Goal: Task Accomplishment & Management: Manage account settings

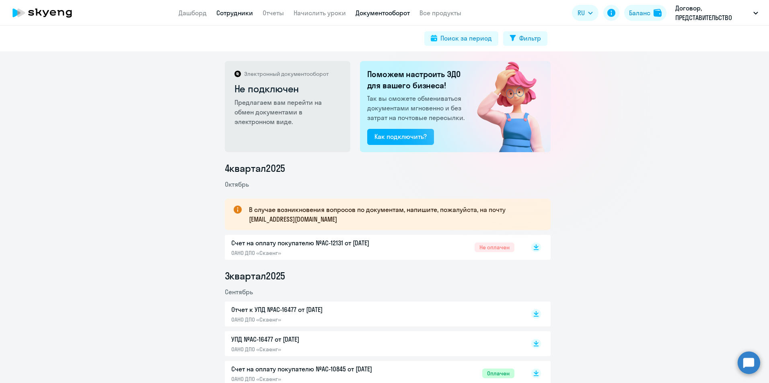
click at [239, 13] on link "Сотрудники" at bounding box center [234, 13] width 37 height 8
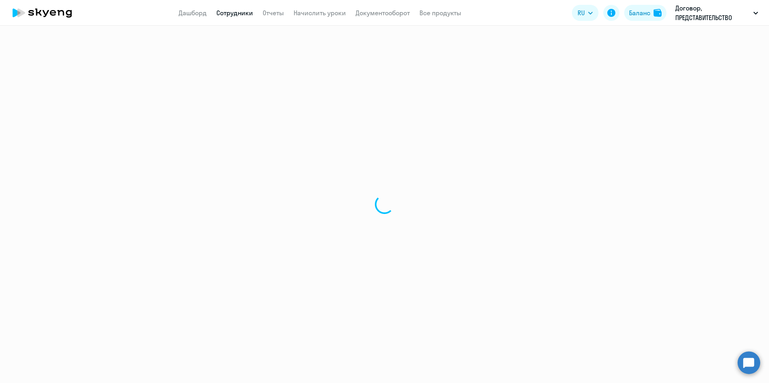
select select "30"
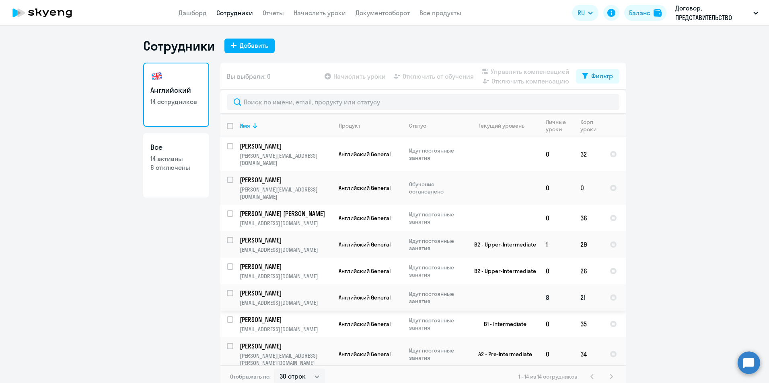
click at [227, 290] on input "select row 42218011" at bounding box center [235, 298] width 16 height 16
checkbox input "true"
click at [357, 76] on span "Начислить уроки" at bounding box center [359, 77] width 52 height 10
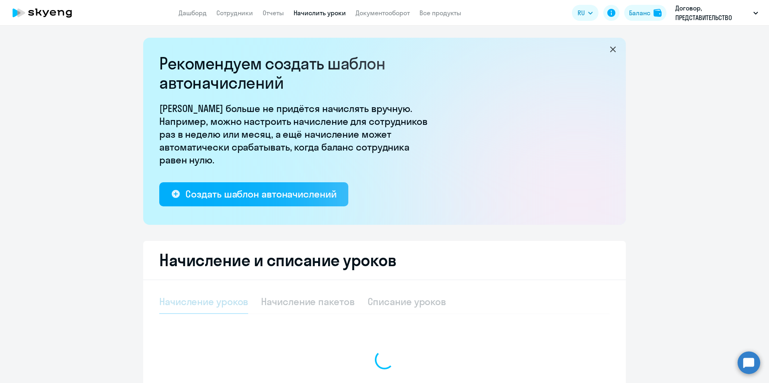
select select "10"
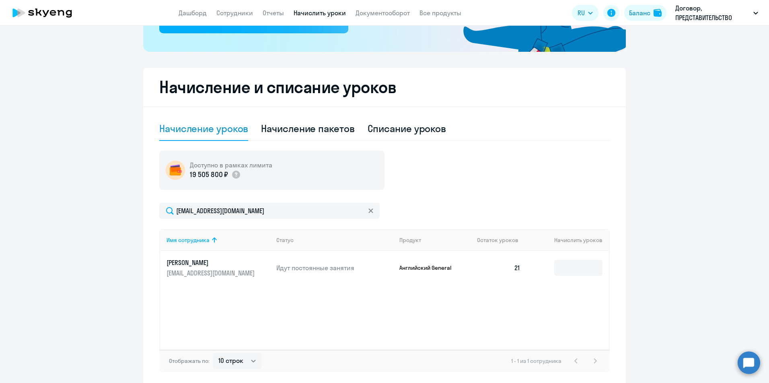
scroll to position [207, 0]
